Goal: Information Seeking & Learning: Learn about a topic

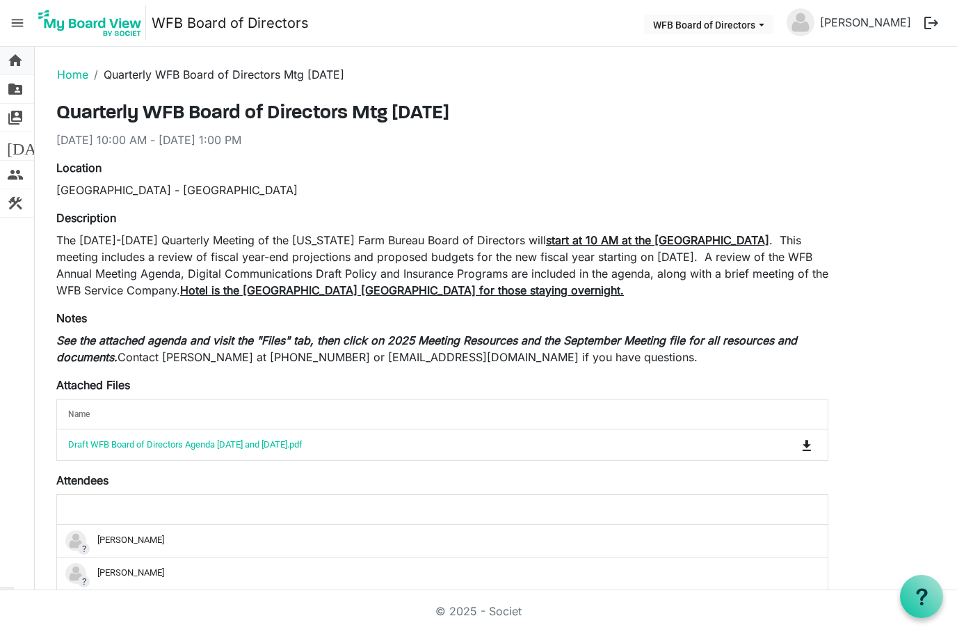
click at [21, 56] on span "home" at bounding box center [15, 61] width 17 height 28
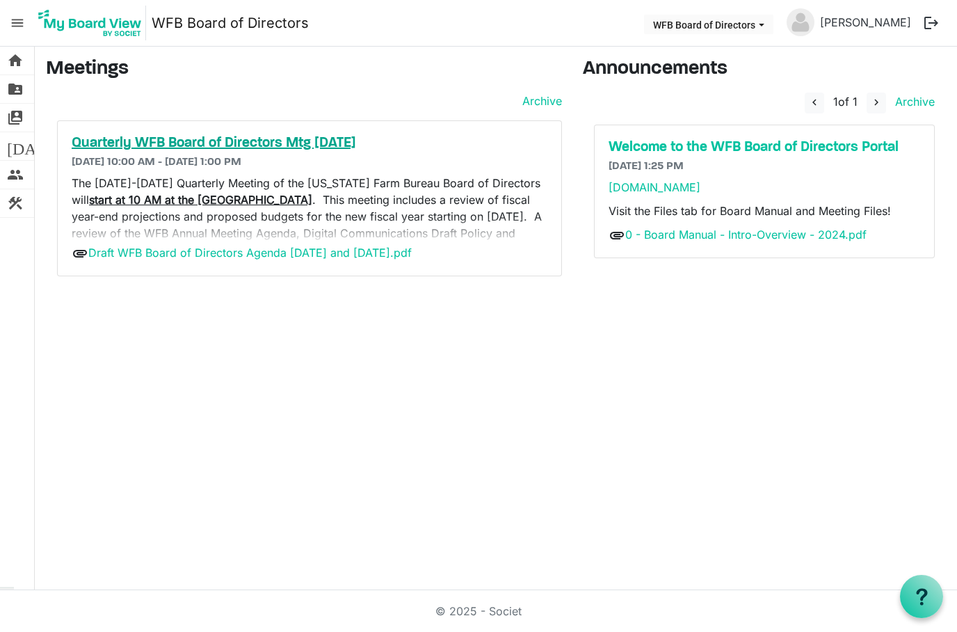
click at [278, 147] on h5 "Quarterly WFB Board of Directors Mtg Sept. 2025" at bounding box center [310, 143] width 476 height 17
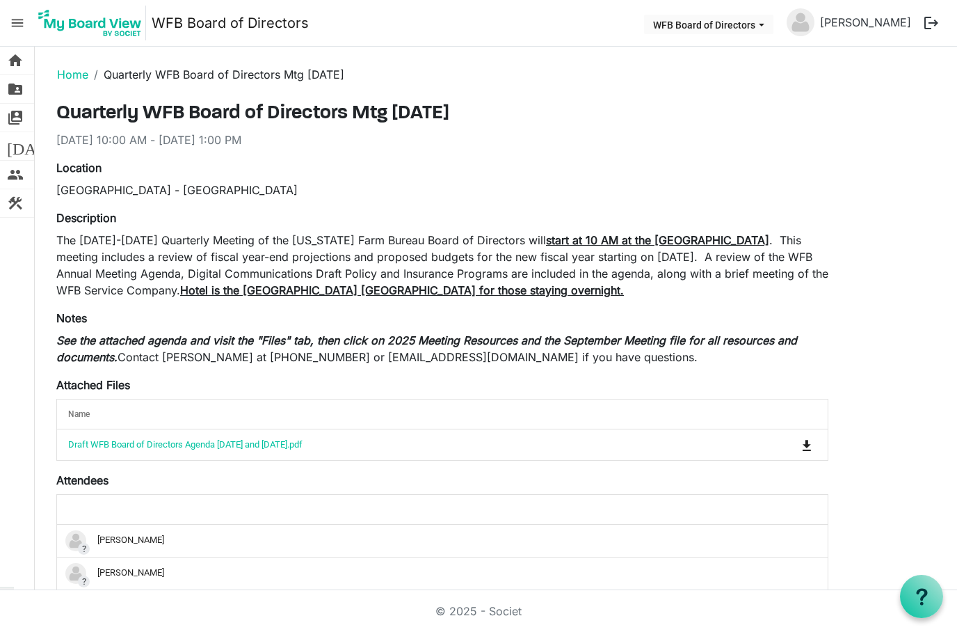
click at [12, 24] on span "menu" at bounding box center [17, 23] width 26 height 26
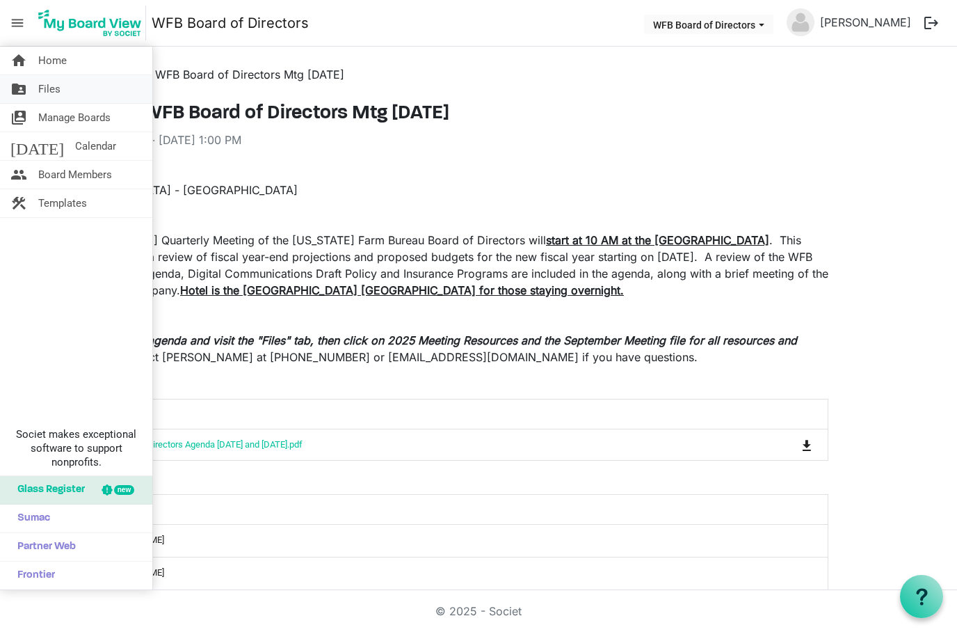
click at [42, 83] on span "Files" at bounding box center [49, 89] width 22 height 28
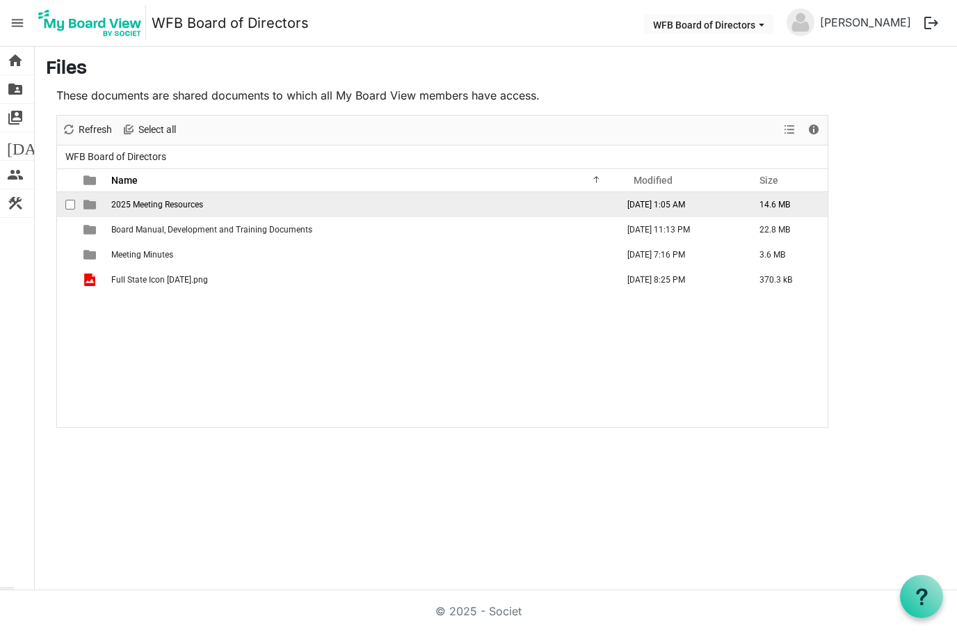
click at [184, 202] on span "2025 Meeting Resources" at bounding box center [157, 205] width 92 height 10
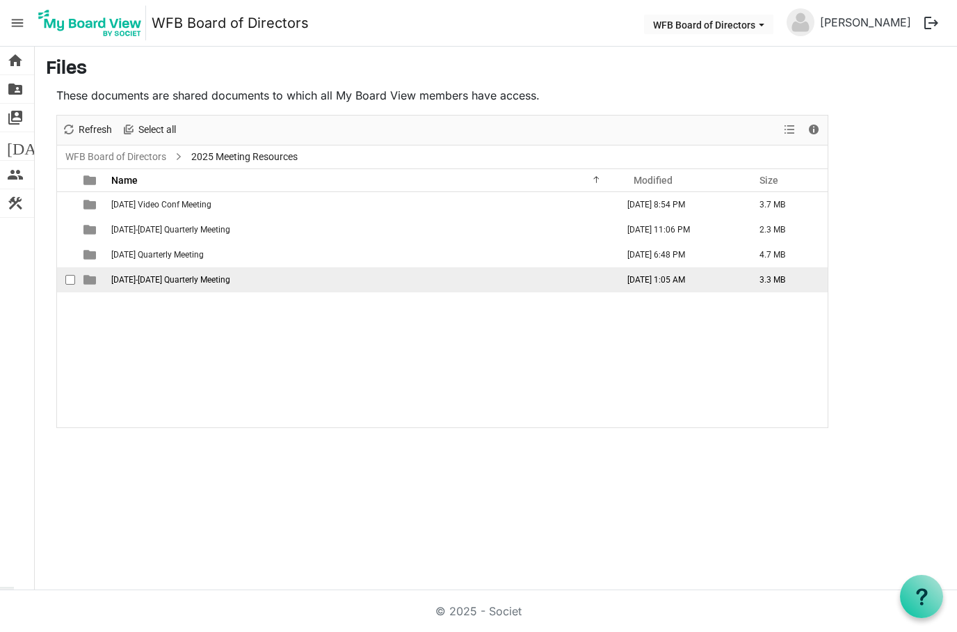
click at [194, 287] on td "[DATE]-[DATE] Quarterly Meeting" at bounding box center [363, 279] width 512 height 25
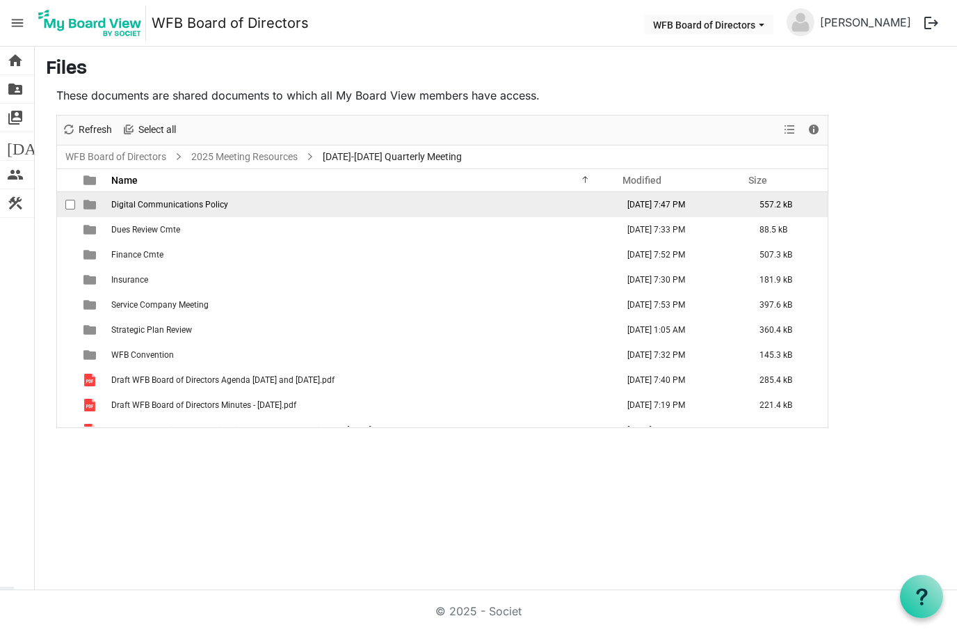
click at [183, 205] on span "Digital Communications Policy" at bounding box center [169, 205] width 117 height 10
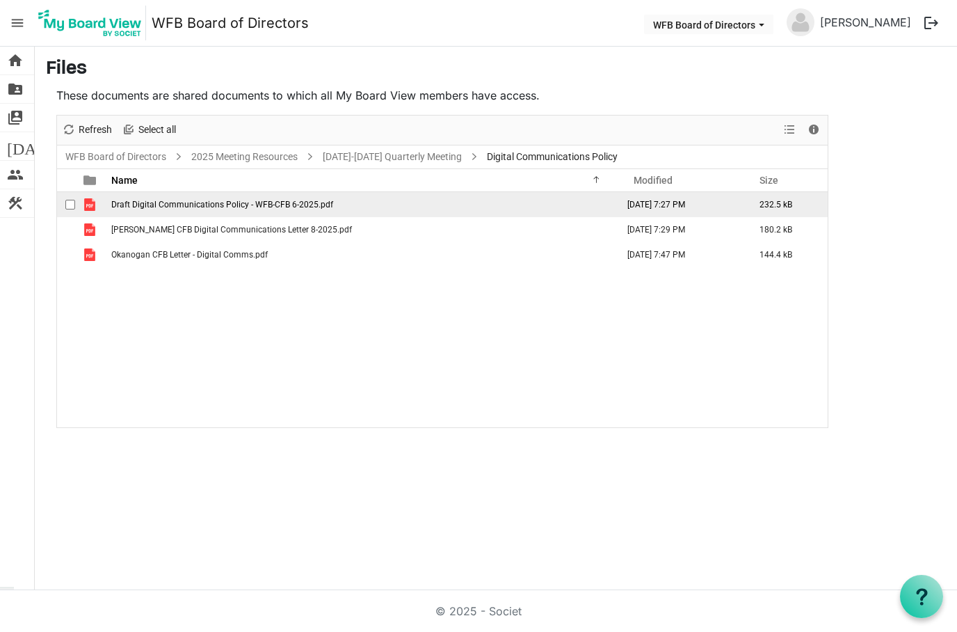
click at [229, 203] on span "Draft Digital Communications Policy - WFB-CFB 6-2025.pdf" at bounding box center [222, 205] width 222 height 10
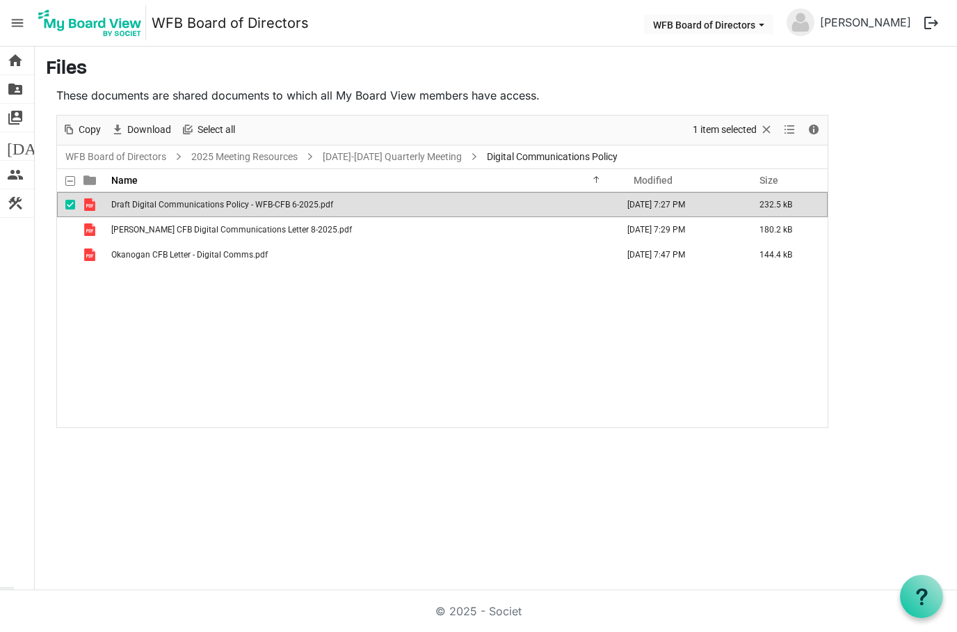
click at [228, 205] on span "Draft Digital Communications Policy - WFB-CFB 6-2025.pdf" at bounding box center [222, 205] width 222 height 10
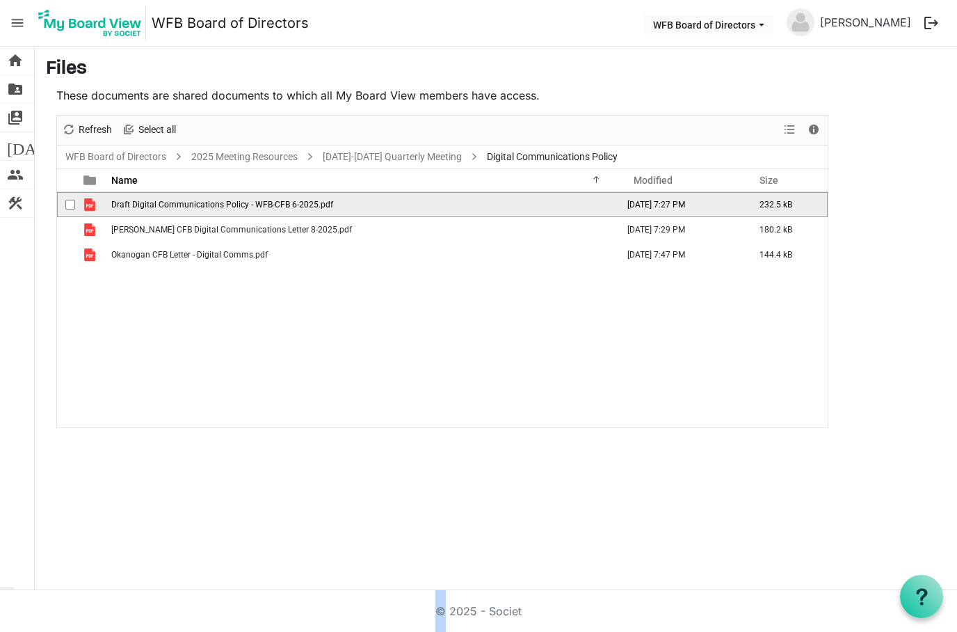
click at [228, 205] on span "Draft Digital Communications Policy - WFB-CFB 6-2025.pdf" at bounding box center [222, 205] width 222 height 10
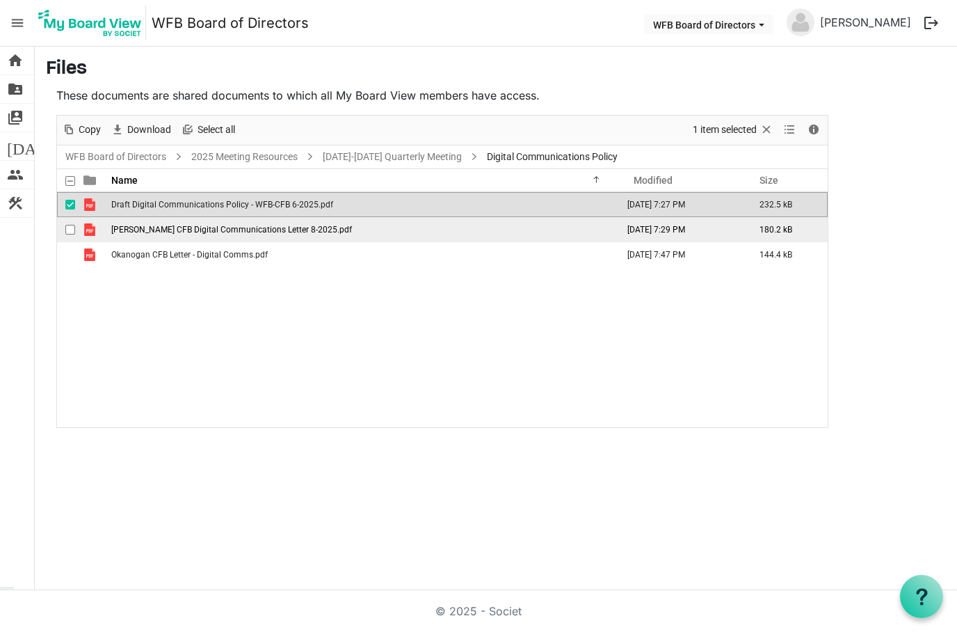
click at [74, 230] on span "checkbox" at bounding box center [70, 230] width 10 height 10
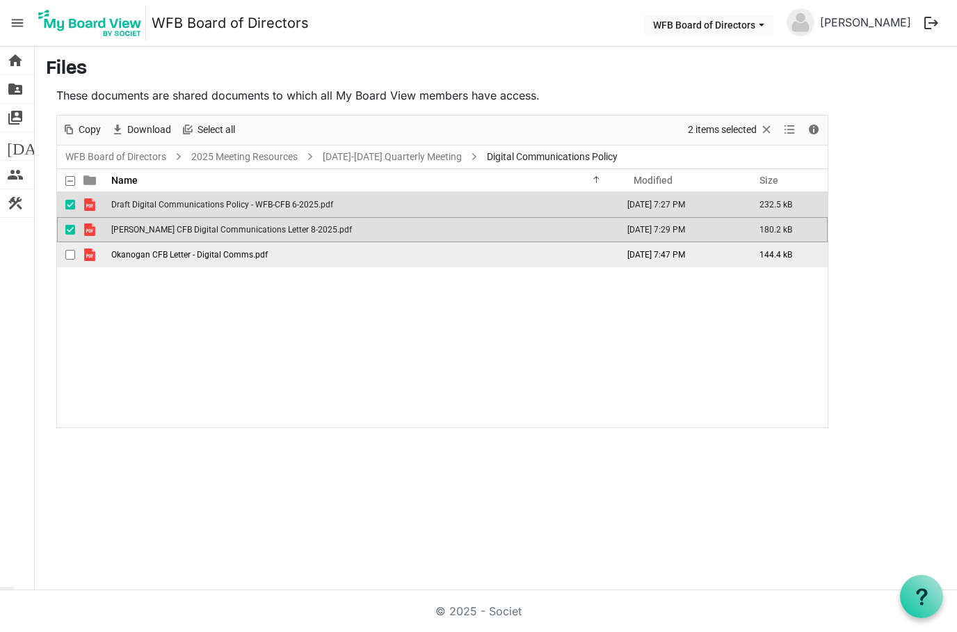
click at [71, 263] on td "checkbox" at bounding box center [66, 254] width 18 height 25
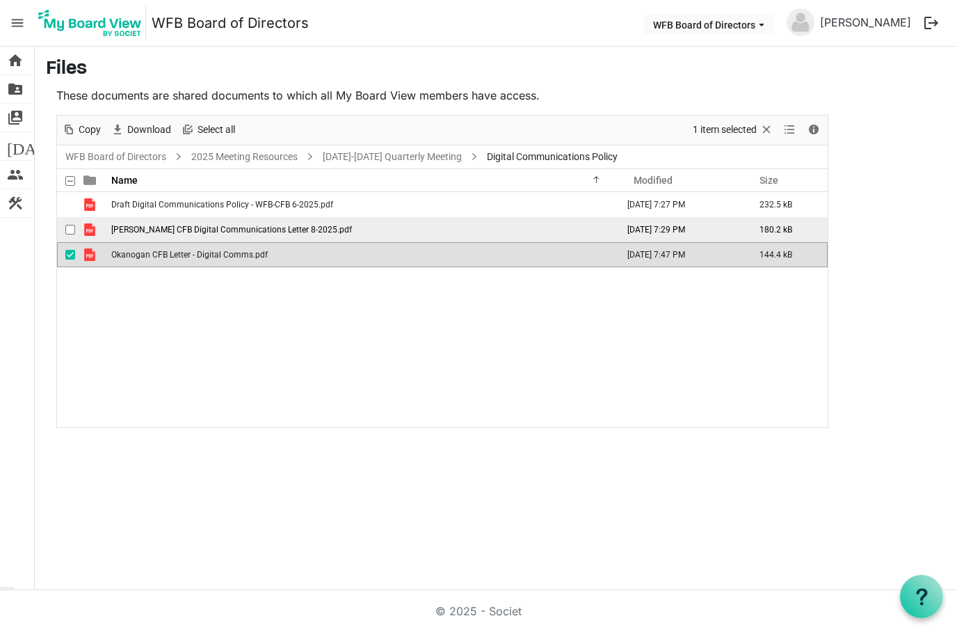
click at [187, 232] on span "[PERSON_NAME] CFB Digital Communications Letter 8-2025.pdf" at bounding box center [231, 230] width 241 height 10
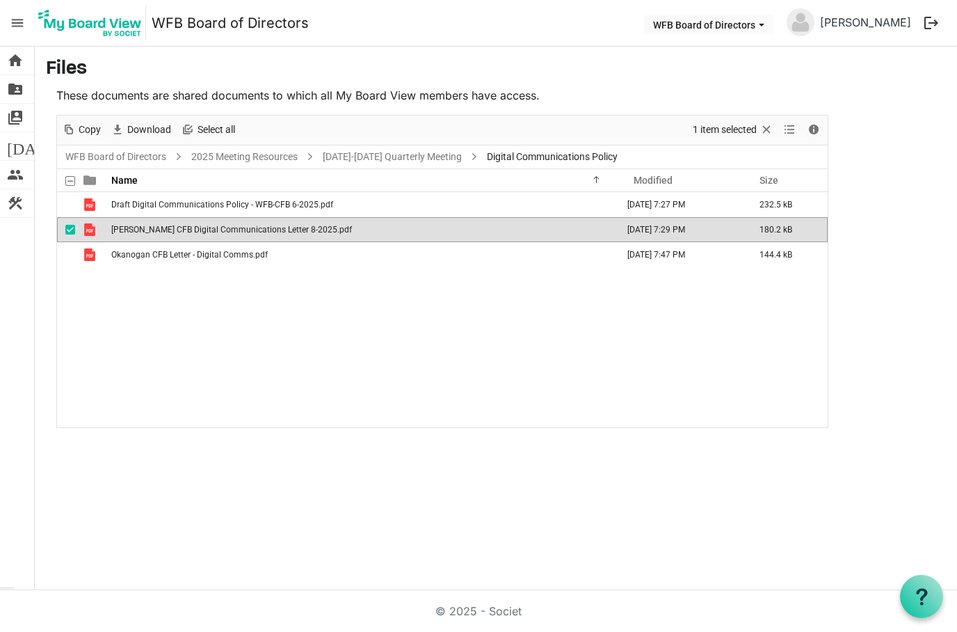
click at [187, 233] on span "[PERSON_NAME] CFB Digital Communications Letter 8-2025.pdf" at bounding box center [231, 230] width 241 height 10
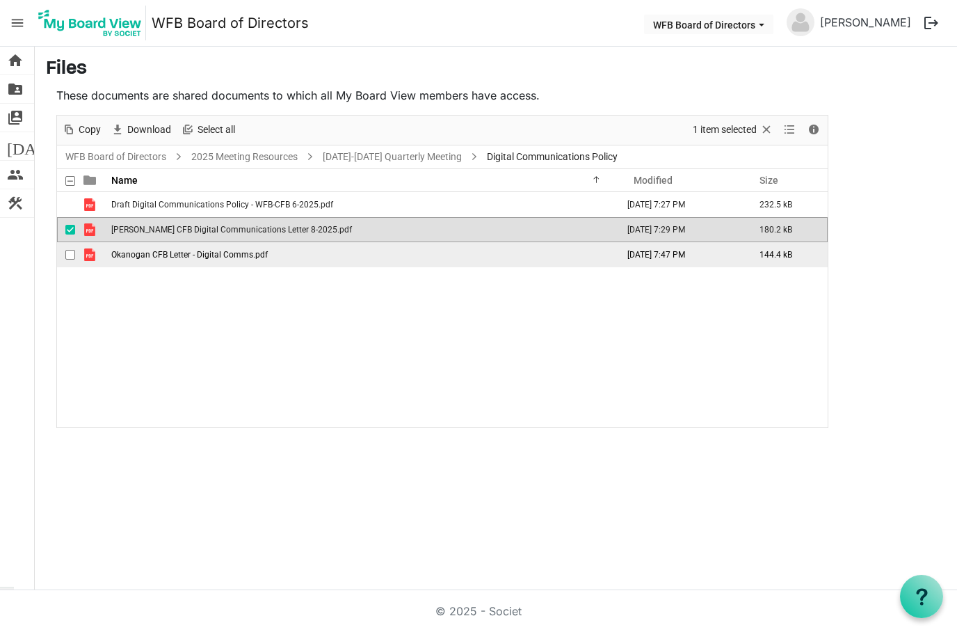
click at [257, 262] on td "Okanogan CFB Letter - Digital Comms.pdf" at bounding box center [363, 254] width 512 height 25
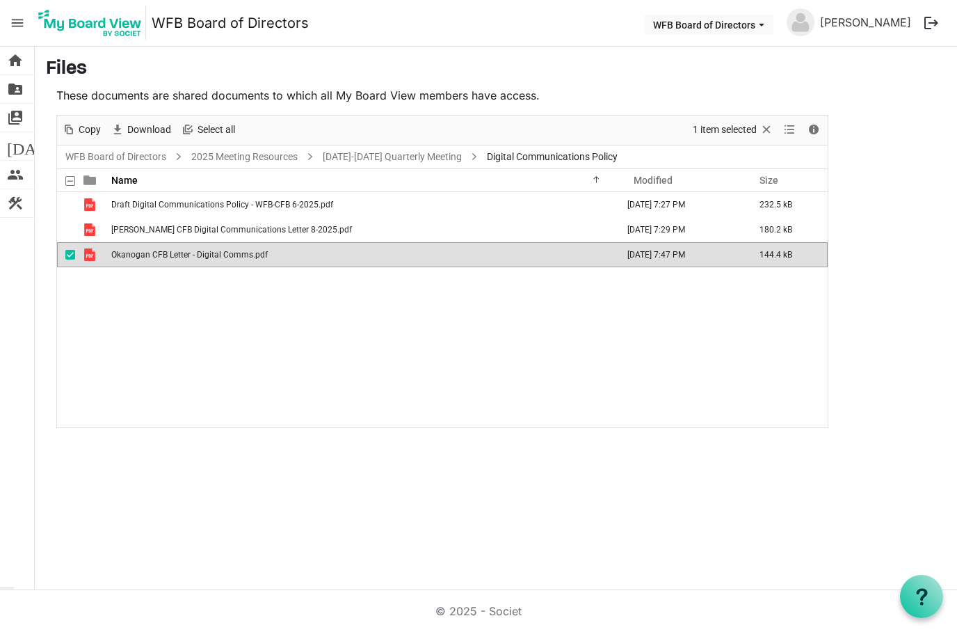
click at [257, 262] on td "Okanogan CFB Letter - Digital Comms.pdf" at bounding box center [363, 254] width 512 height 25
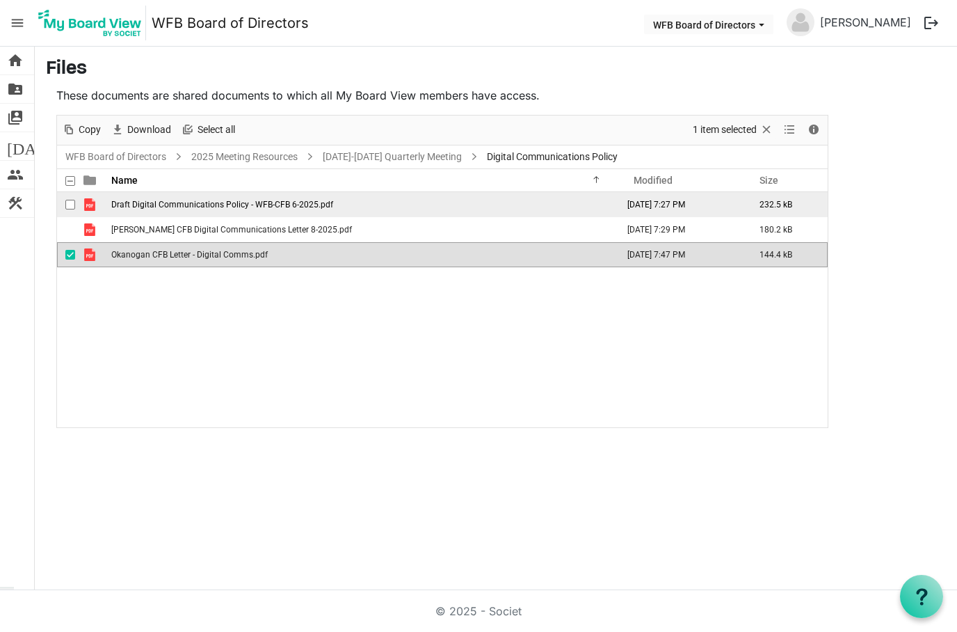
click at [266, 213] on td "Draft Digital Communications Policy - WFB-CFB 6-2025.pdf" at bounding box center [363, 204] width 512 height 25
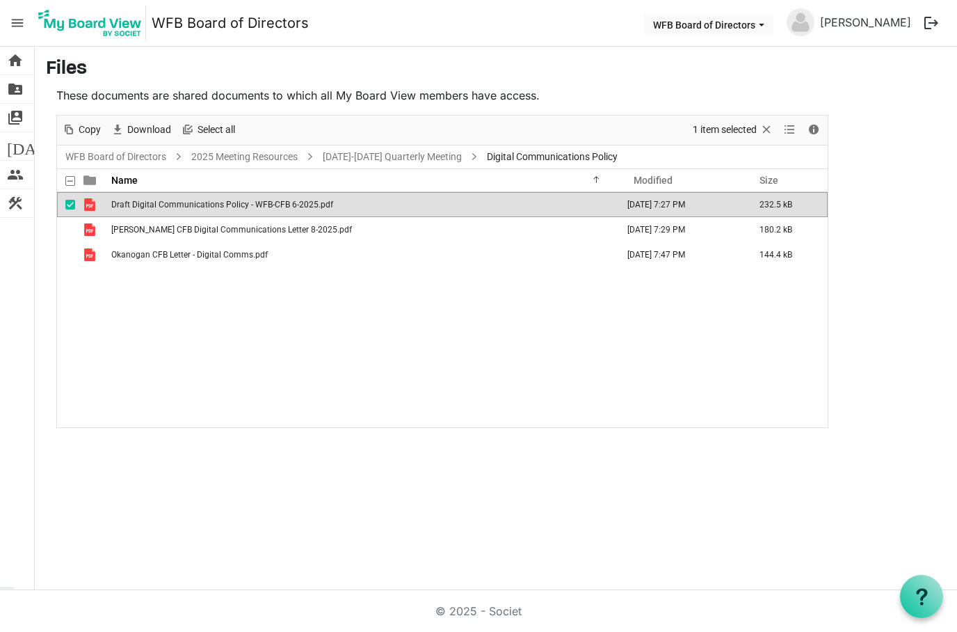
click at [266, 213] on td "Draft Digital Communications Policy - WFB-CFB 6-2025.pdf" at bounding box center [363, 204] width 512 height 25
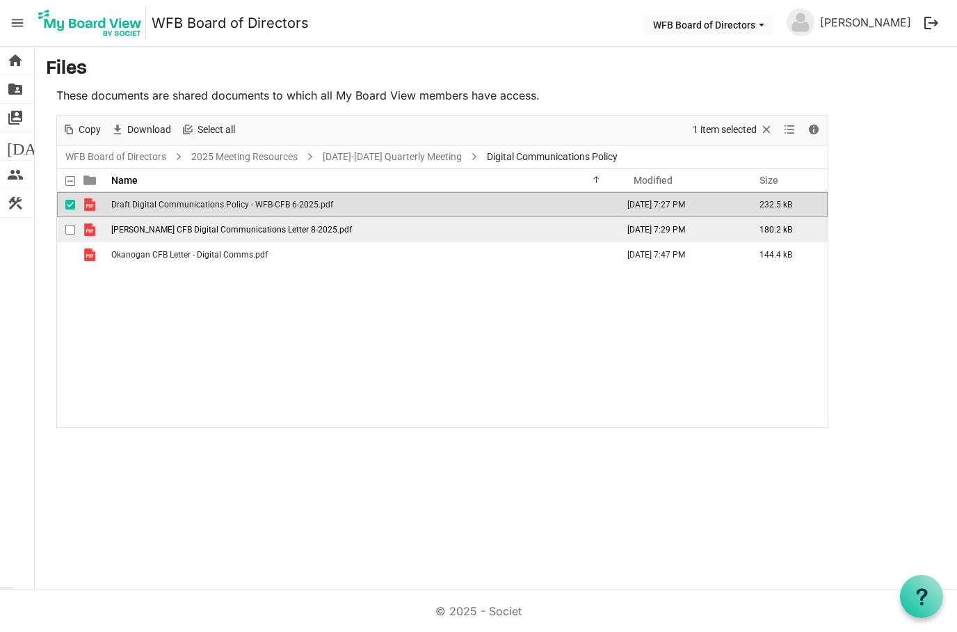
click at [251, 225] on span "[PERSON_NAME] CFB Digital Communications Letter 8-2025.pdf" at bounding box center [231, 230] width 241 height 10
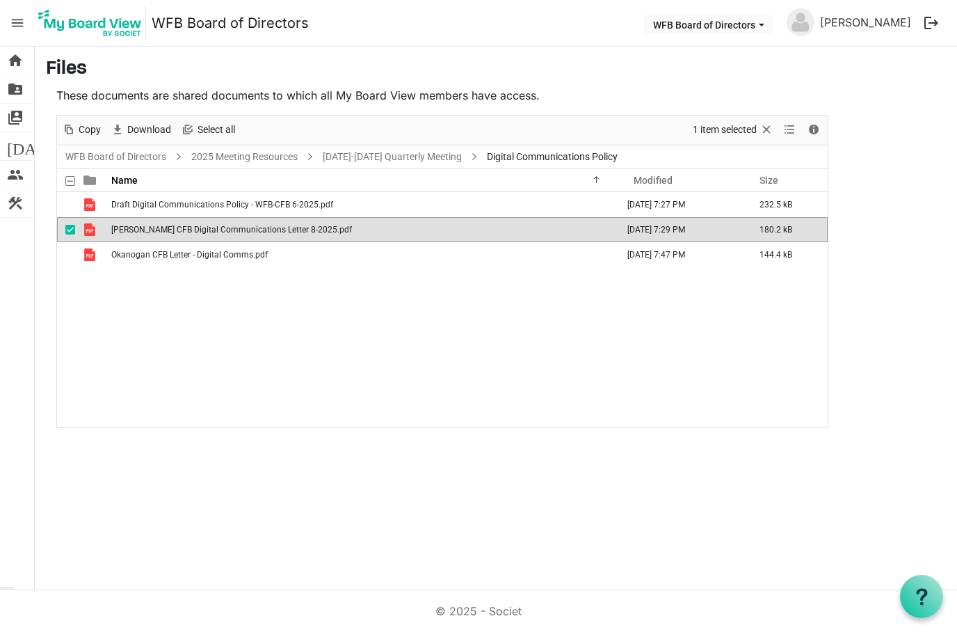
click at [251, 225] on span "[PERSON_NAME] CFB Digital Communications Letter 8-2025.pdf" at bounding box center [231, 230] width 241 height 10
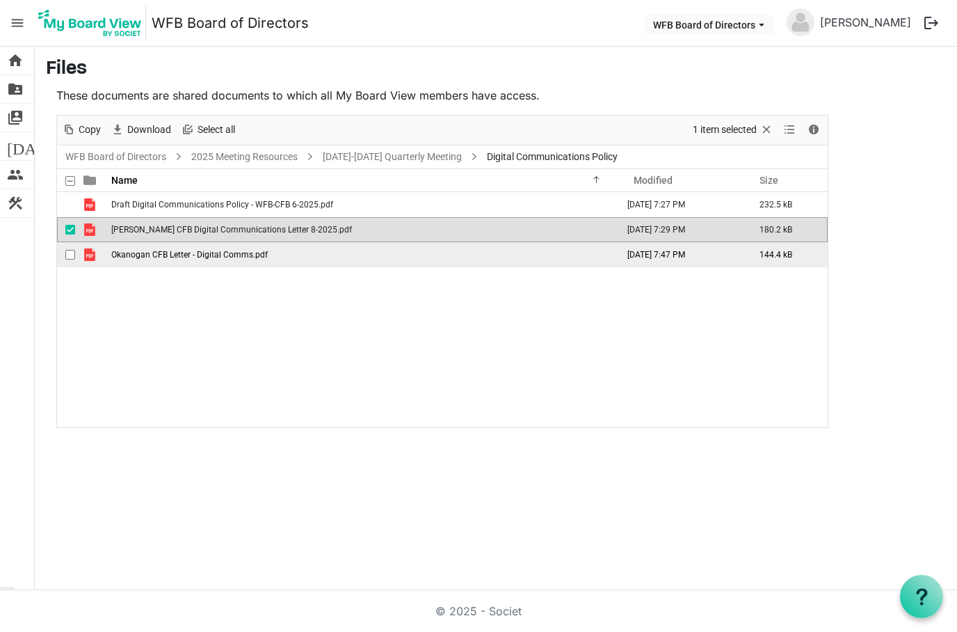
click at [216, 257] on span "Okanogan CFB Letter - Digital Comms.pdf" at bounding box center [189, 255] width 157 height 10
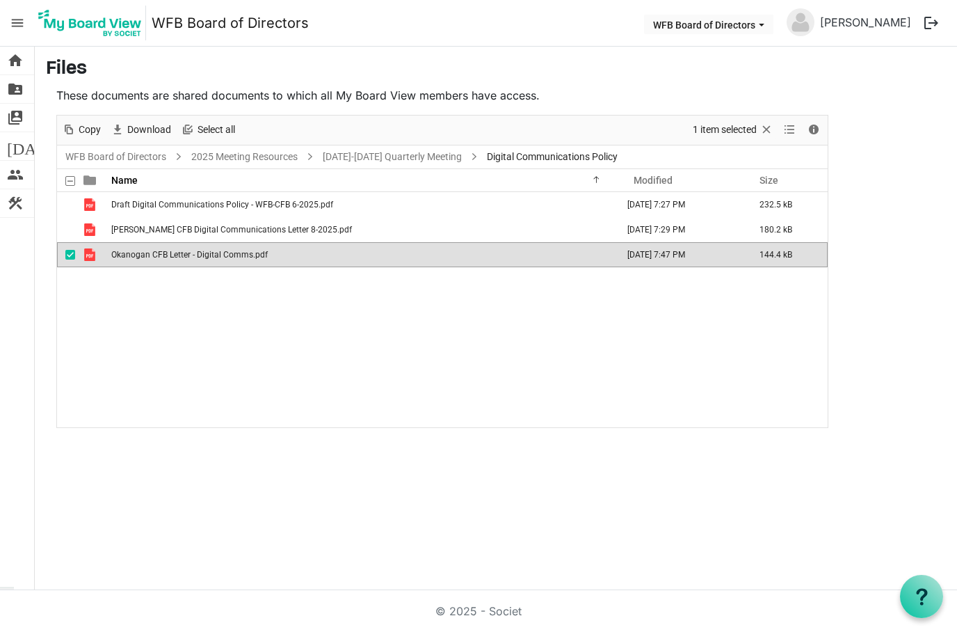
click at [215, 257] on span "Okanogan CFB Letter - Digital Comms.pdf" at bounding box center [189, 255] width 157 height 10
